Goal: Information Seeking & Learning: Learn about a topic

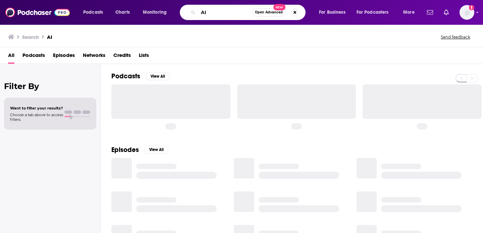
drag, startPoint x: 240, startPoint y: 14, endPoint x: 186, endPoint y: 13, distance: 54.3
click at [186, 13] on div "AI Open Advanced New" at bounding box center [243, 12] width 126 height 15
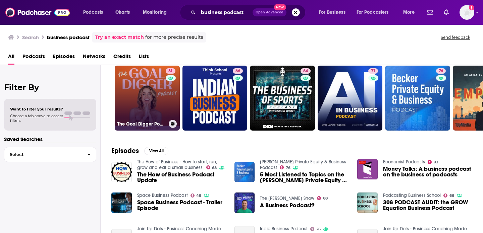
scroll to position [58, 0]
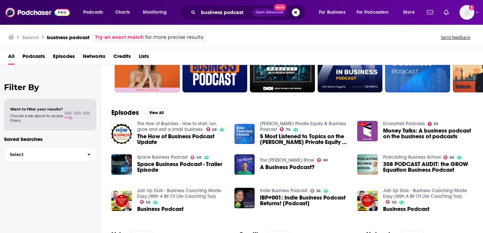
click at [35, 58] on span "Podcasts" at bounding box center [33, 58] width 22 height 14
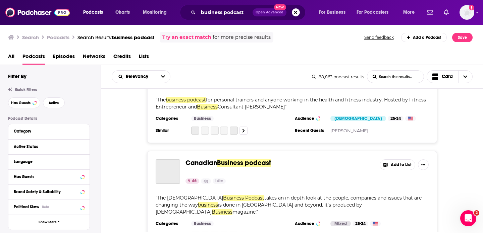
scroll to position [1779, 0]
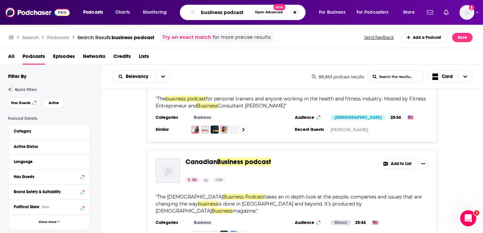
click at [231, 15] on input "business podcast" at bounding box center [225, 12] width 54 height 11
type input "business"
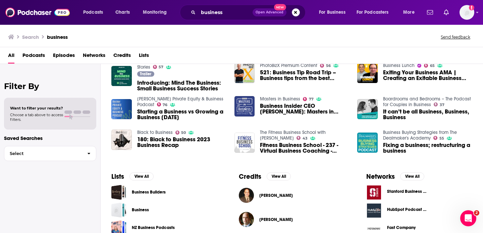
scroll to position [118, 0]
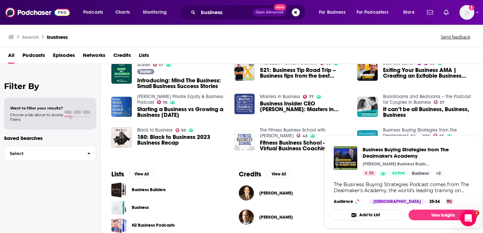
click at [363, 128] on div "Business Buying Strategies from The Dealmaker's Academy 55 Fixing a business; r…" at bounding box center [414, 140] width 115 height 26
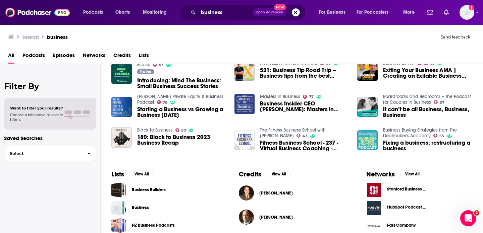
click at [366, 137] on img "Fixing a business; restructuring a business" at bounding box center [367, 140] width 20 height 20
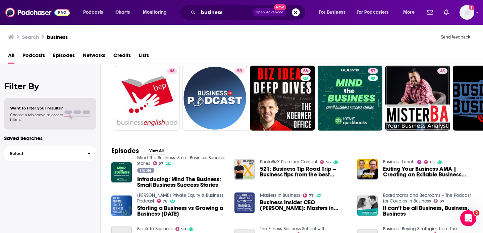
scroll to position [22, 0]
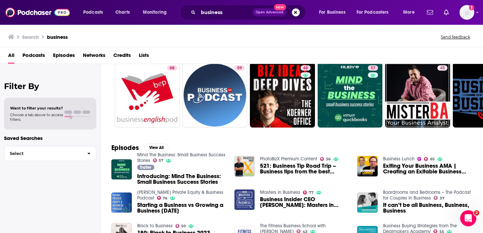
click at [36, 56] on span "Podcasts" at bounding box center [33, 57] width 22 height 14
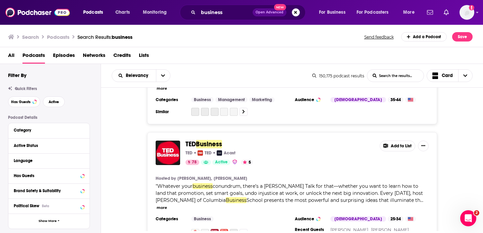
scroll to position [1126, 0]
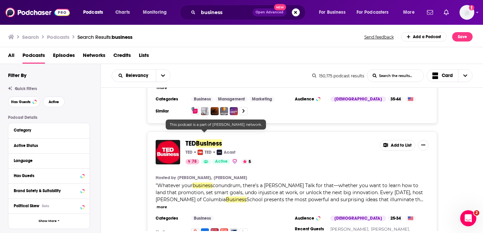
click at [207, 140] on div "[PERSON_NAME] Business [PERSON_NAME] [PERSON_NAME] Acast 78 Active 5" at bounding box center [279, 152] width 189 height 24
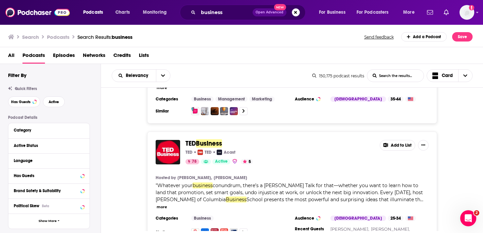
click at [207, 140] on span "Business" at bounding box center [209, 144] width 26 height 8
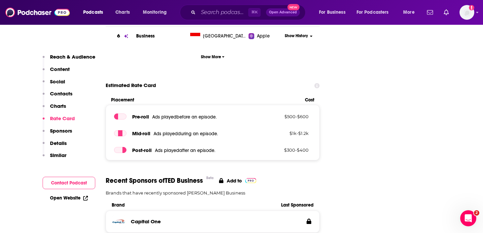
scroll to position [1069, 0]
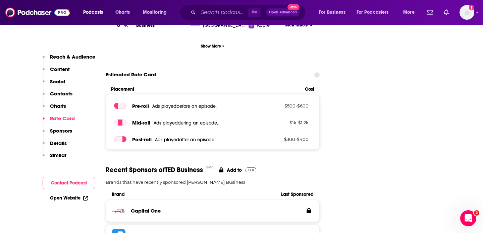
click at [60, 106] on p "Charts" at bounding box center [58, 106] width 16 height 6
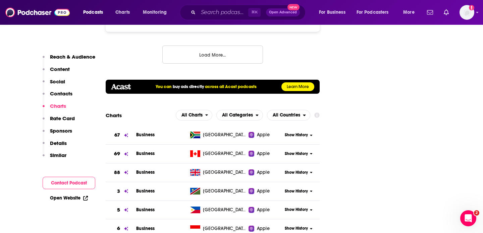
click at [64, 117] on p "Rate Card" at bounding box center [62, 118] width 25 height 6
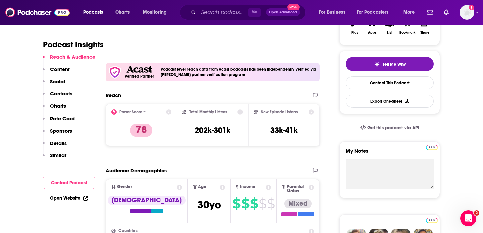
scroll to position [118, 0]
